Goal: Find contact information

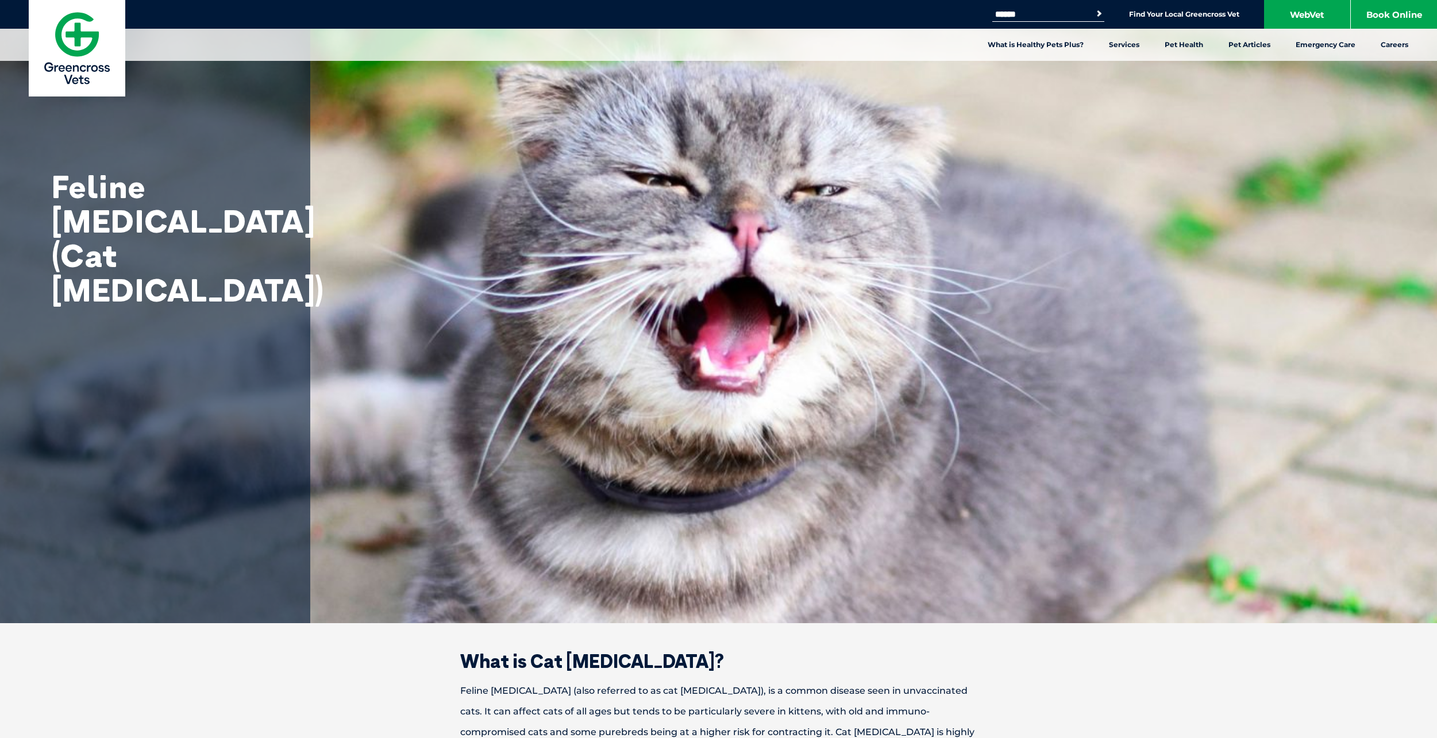
drag, startPoint x: 1087, startPoint y: 450, endPoint x: 1067, endPoint y: 107, distance: 344.2
drag, startPoint x: 1252, startPoint y: 571, endPoint x: 1218, endPoint y: 133, distance: 439.1
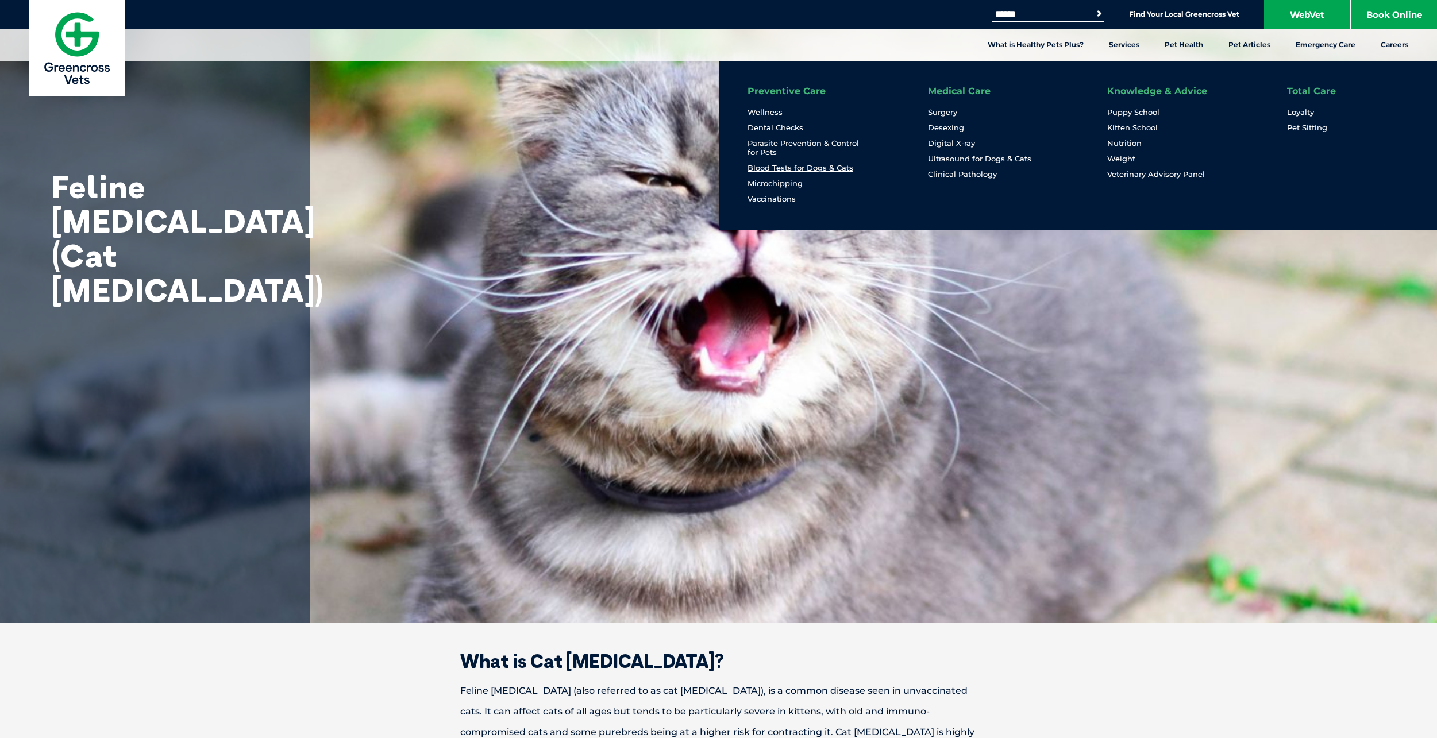
click at [787, 164] on link "Blood Tests for Dogs & Cats" at bounding box center [800, 168] width 106 height 10
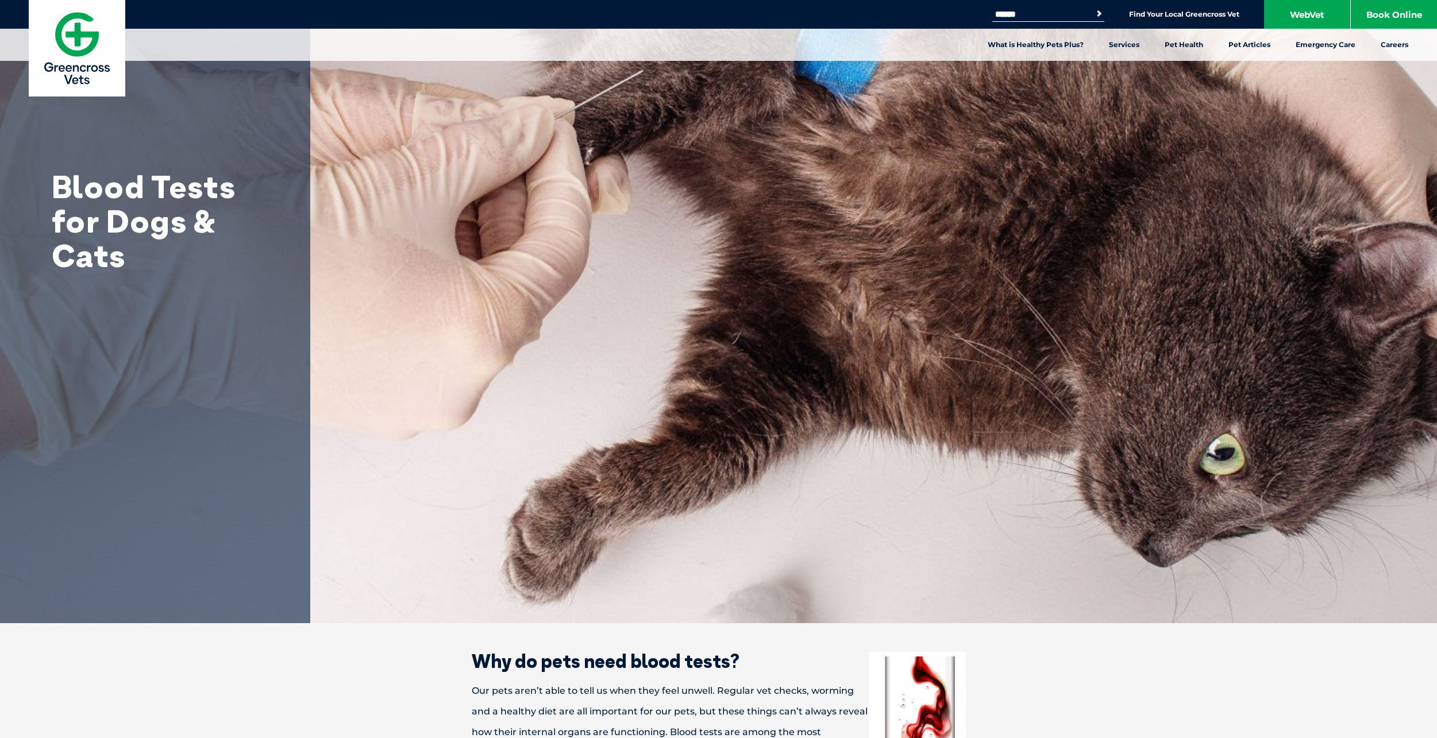
drag, startPoint x: 1177, startPoint y: 417, endPoint x: 1160, endPoint y: 140, distance: 277.4
click at [1201, 10] on link "Find Your Local Greencross Vet" at bounding box center [1184, 14] width 110 height 9
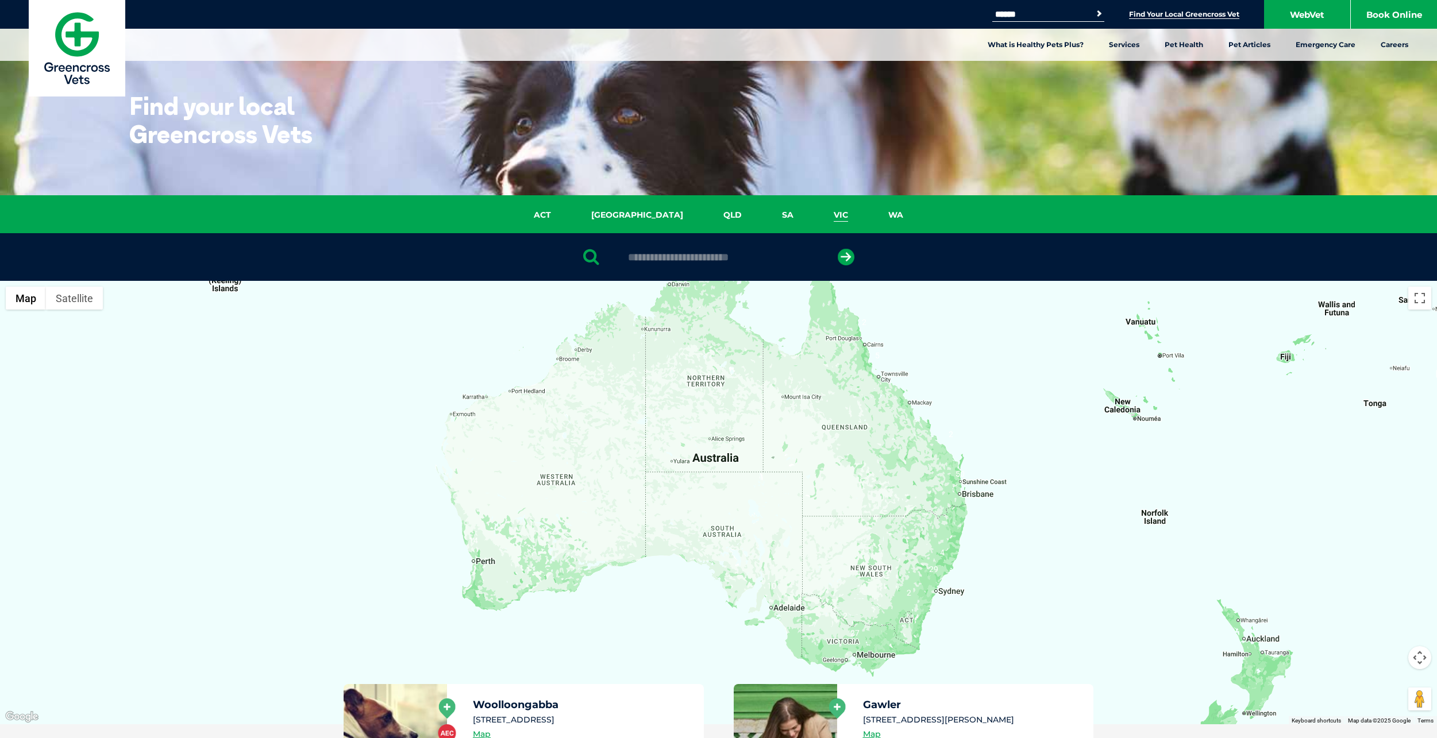
click at [814, 211] on link "VIC" at bounding box center [841, 215] width 55 height 13
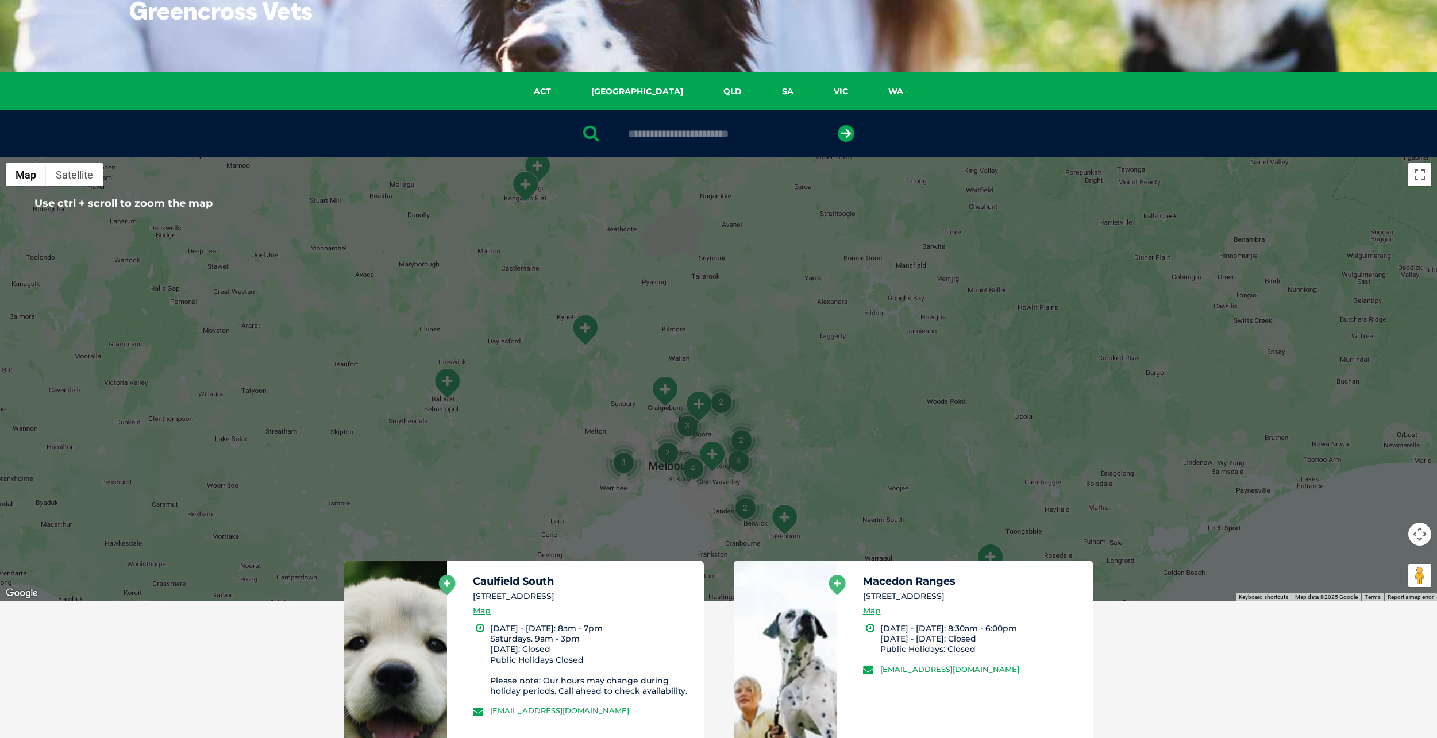
scroll to position [91, 0]
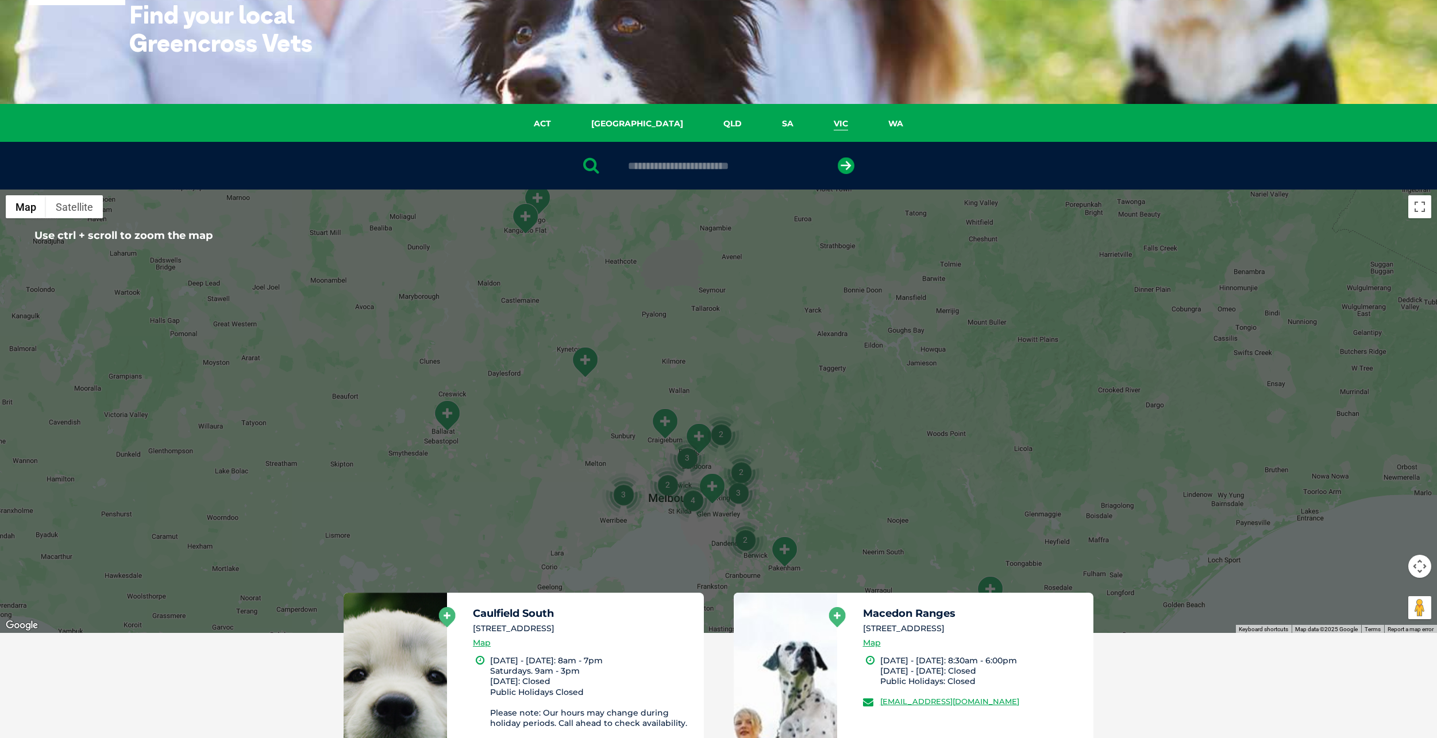
click at [678, 164] on input "text" at bounding box center [718, 165] width 192 height 11
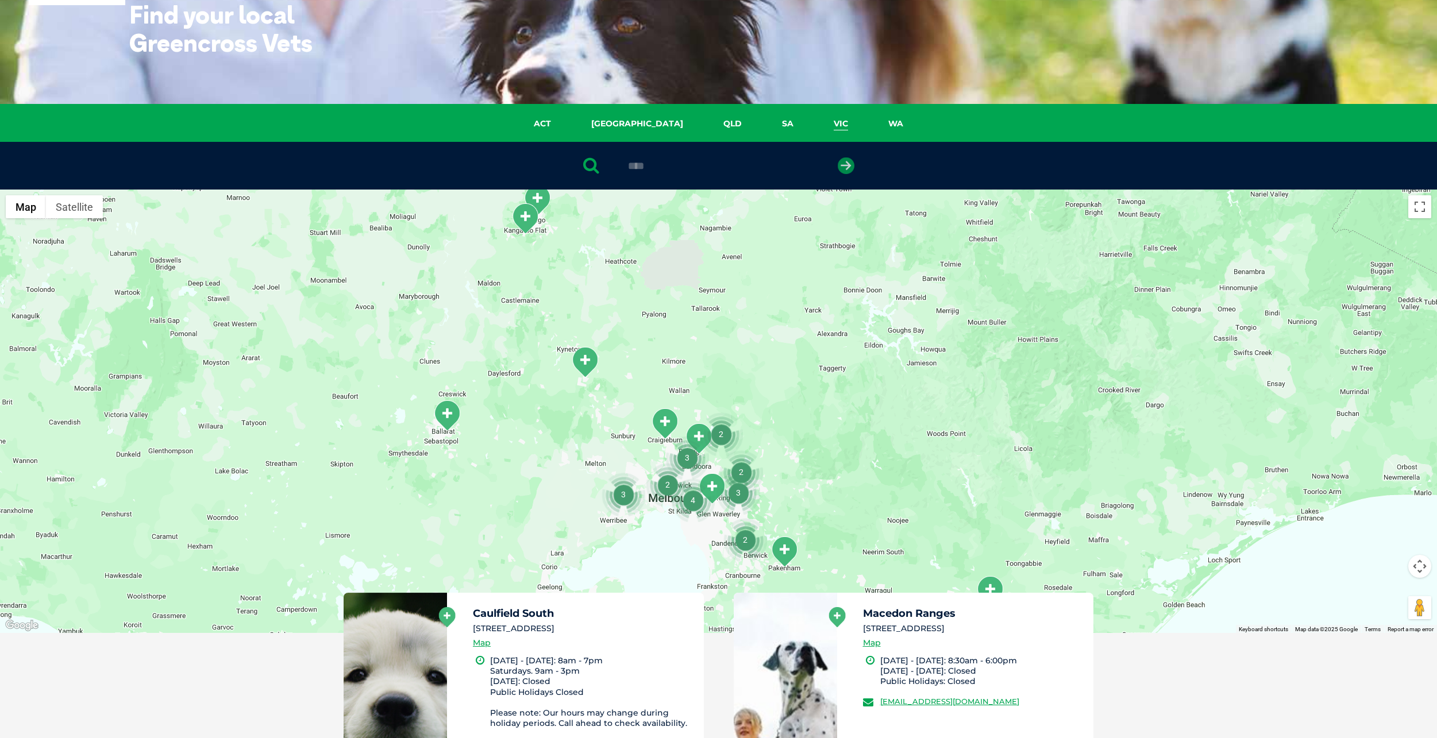
type input "****"
click at [846, 167] on icon "submit" at bounding box center [846, 165] width 17 height 17
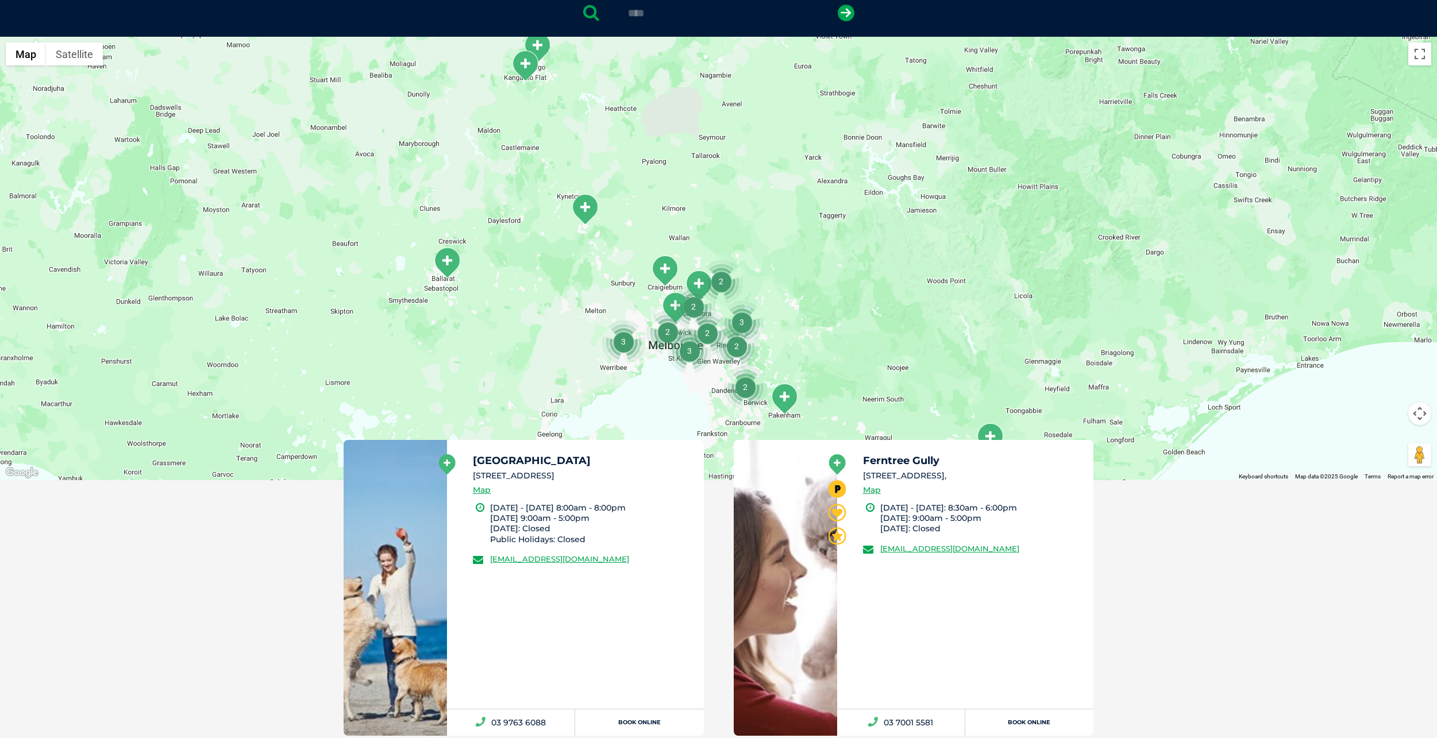
scroll to position [338, 0]
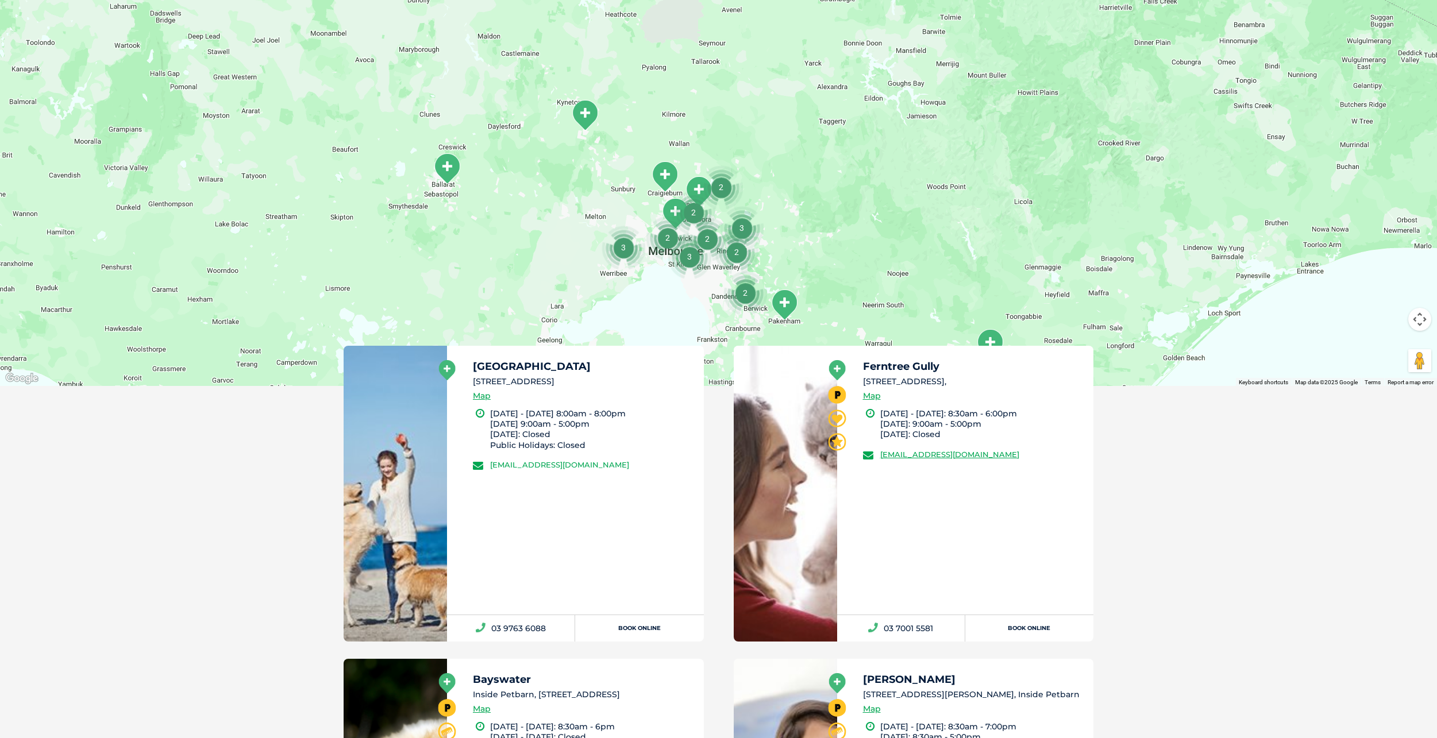
click at [555, 464] on link "greencross.studpark@greencrossvet.com.au" at bounding box center [559, 464] width 139 height 9
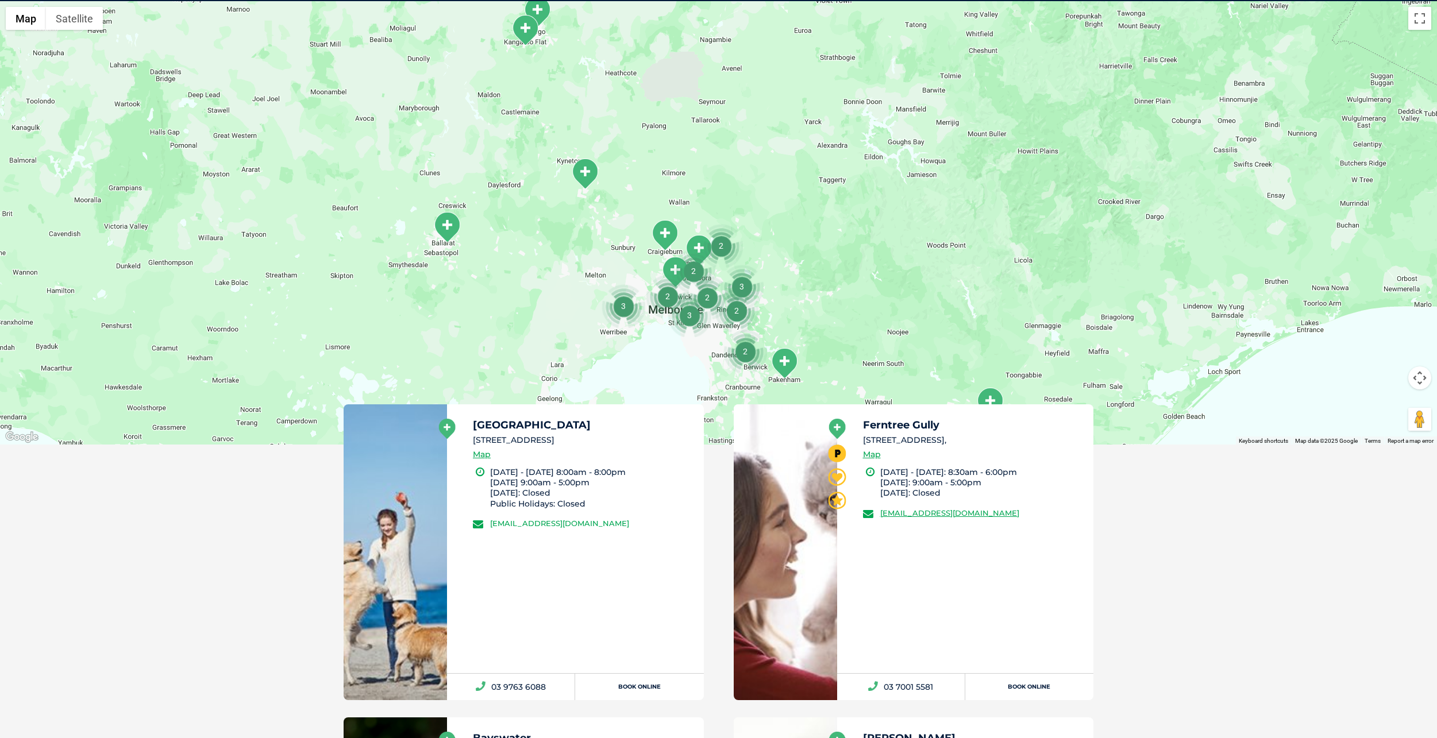
scroll to position [264, 0]
